Goal: Transaction & Acquisition: Obtain resource

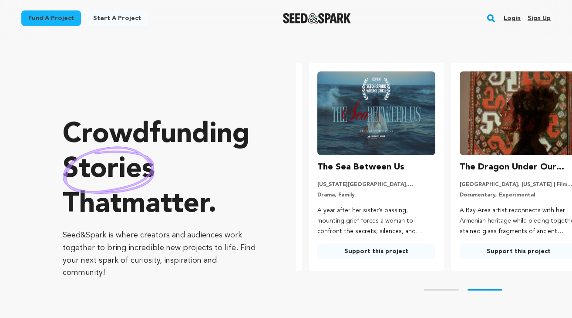
scroll to position [0, 149]
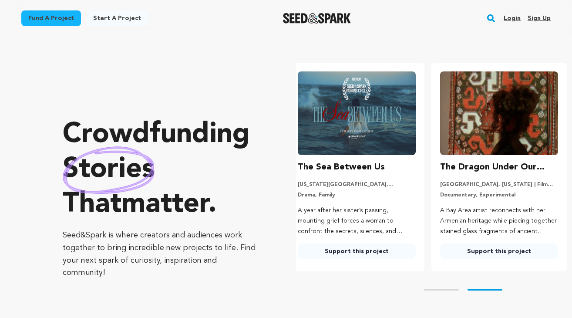
click at [50, 16] on link "Fund a project" at bounding box center [51, 18] width 60 height 16
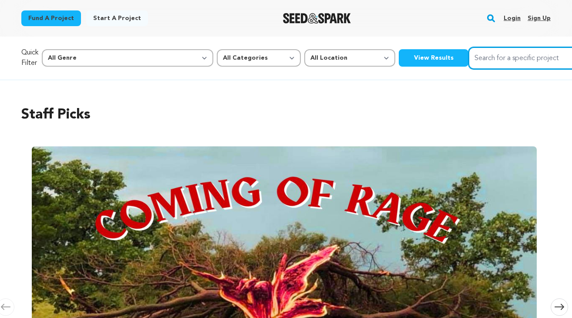
click at [469, 53] on input "Search for a specific project" at bounding box center [534, 58] width 131 height 22
type input "The bend"
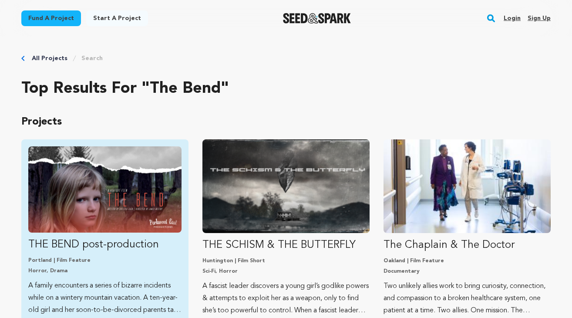
click at [131, 200] on img "Fund THE BEND post-production" at bounding box center [104, 189] width 153 height 86
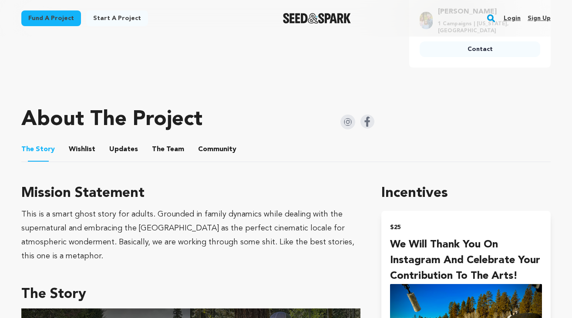
scroll to position [377, 0]
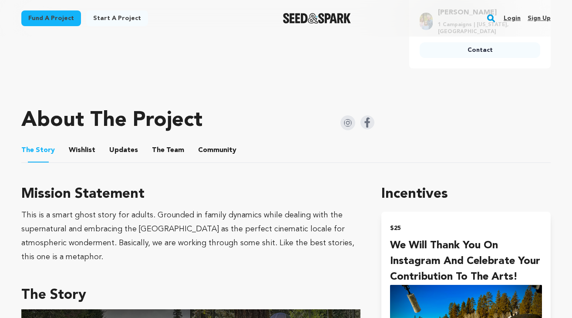
click at [166, 143] on button "The Team" at bounding box center [168, 152] width 21 height 21
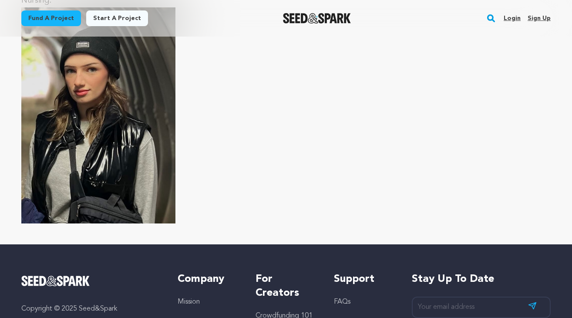
scroll to position [5439, 0]
